Goal: Find specific page/section: Find specific page/section

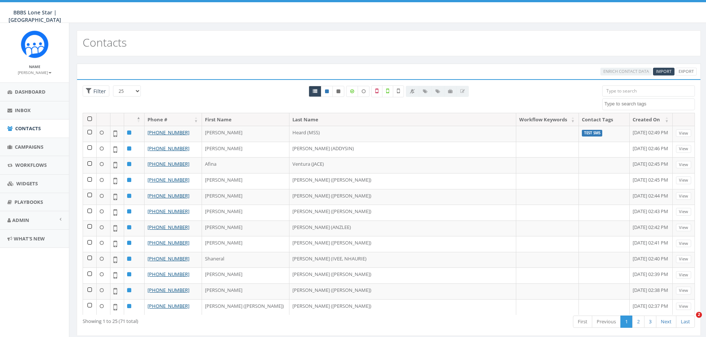
select select
click at [16, 149] on span "Campaigns" at bounding box center [29, 147] width 29 height 7
